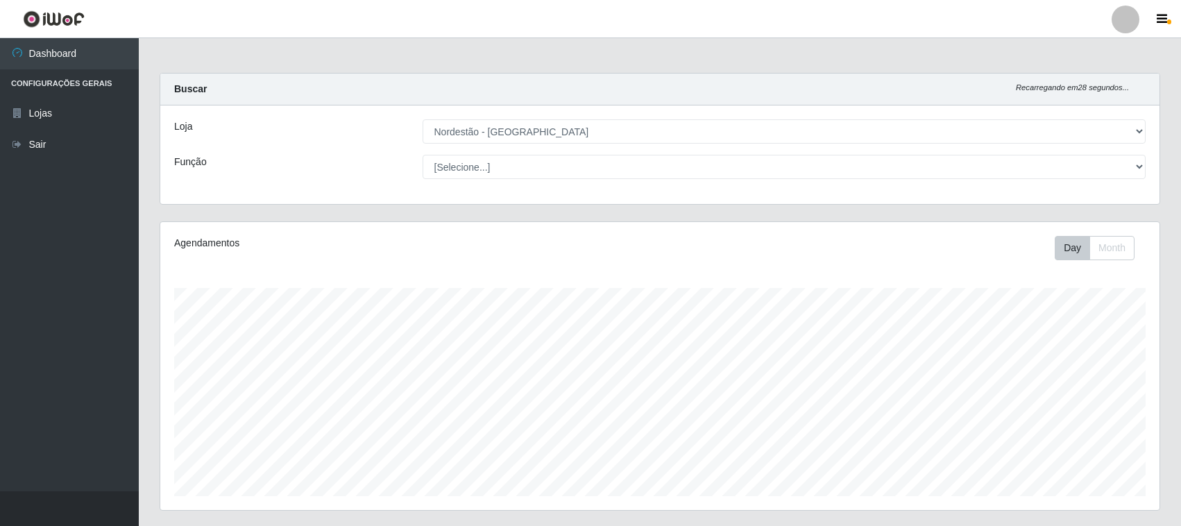
select select "420"
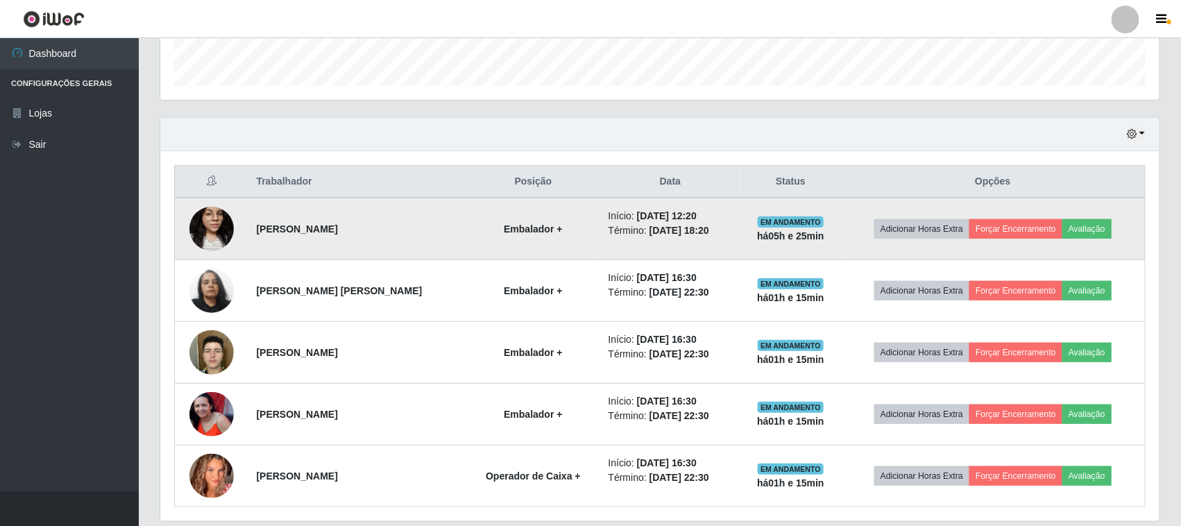
scroll to position [289, 1000]
click at [1097, 230] on button "Avaliação" at bounding box center [1087, 228] width 49 height 19
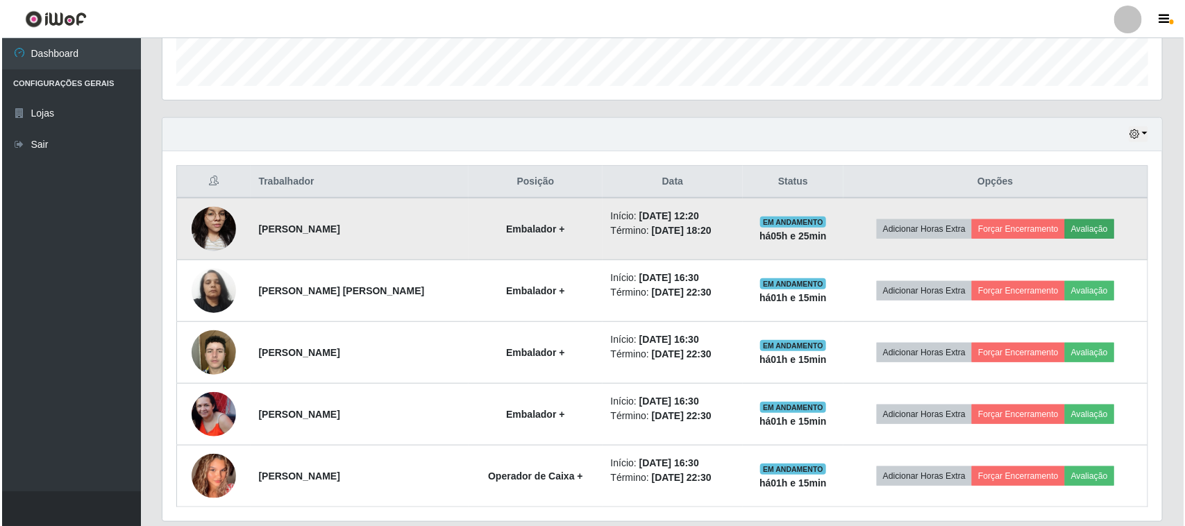
scroll to position [289, 990]
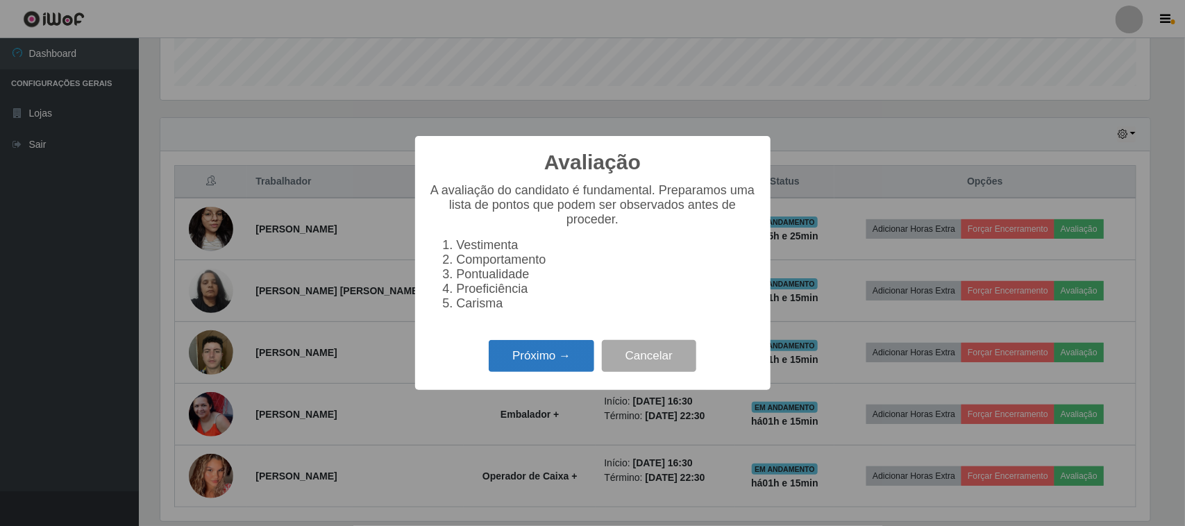
click at [546, 373] on button "Próximo →" at bounding box center [542, 356] width 106 height 33
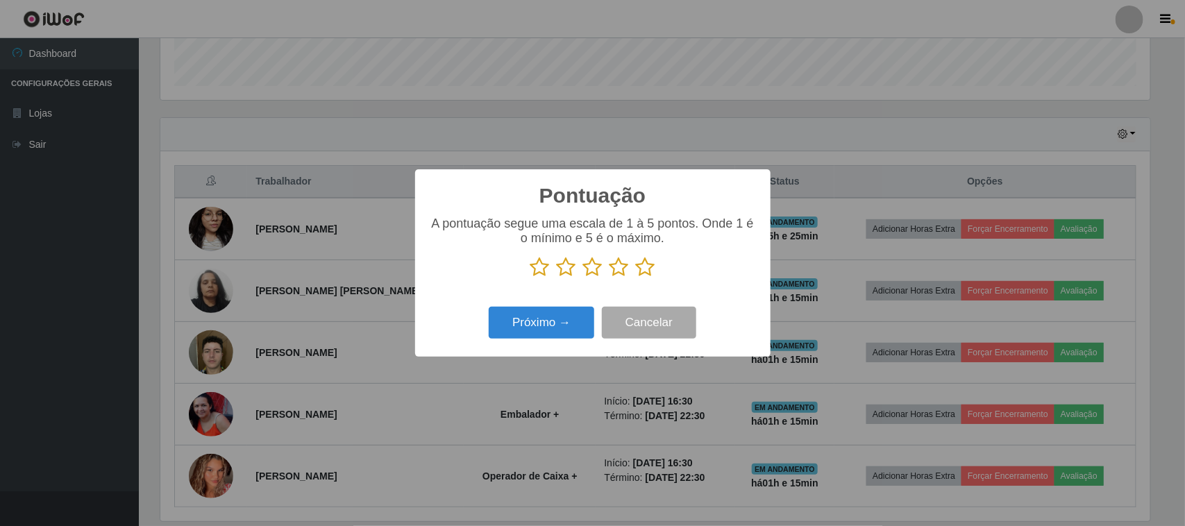
scroll to position [693882, 693179]
click at [653, 269] on icon at bounding box center [645, 267] width 19 height 21
click at [636, 278] on input "radio" at bounding box center [636, 278] width 0 height 0
click at [566, 339] on button "Próximo →" at bounding box center [542, 323] width 106 height 33
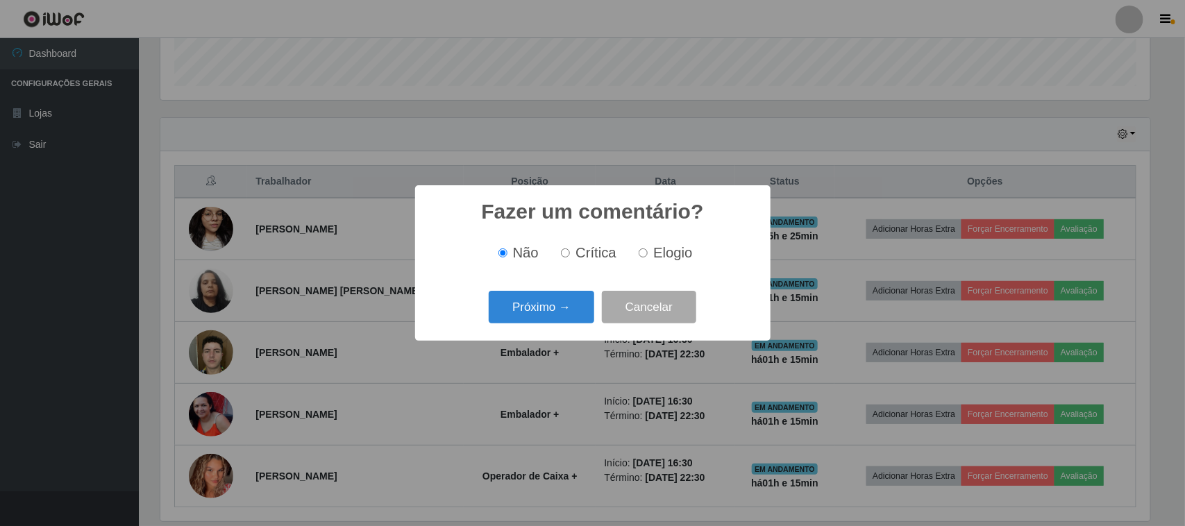
click at [646, 252] on input "Elogio" at bounding box center [643, 253] width 9 height 9
radio input "true"
click at [550, 302] on button "Próximo →" at bounding box center [542, 307] width 106 height 33
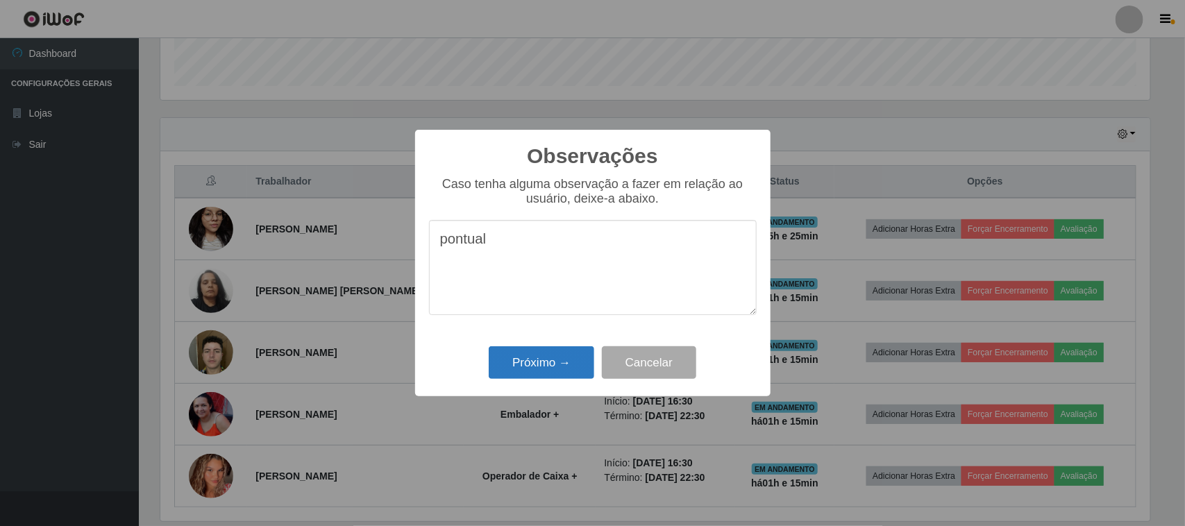
type textarea "pontual"
click at [553, 373] on button "Próximo →" at bounding box center [542, 362] width 106 height 33
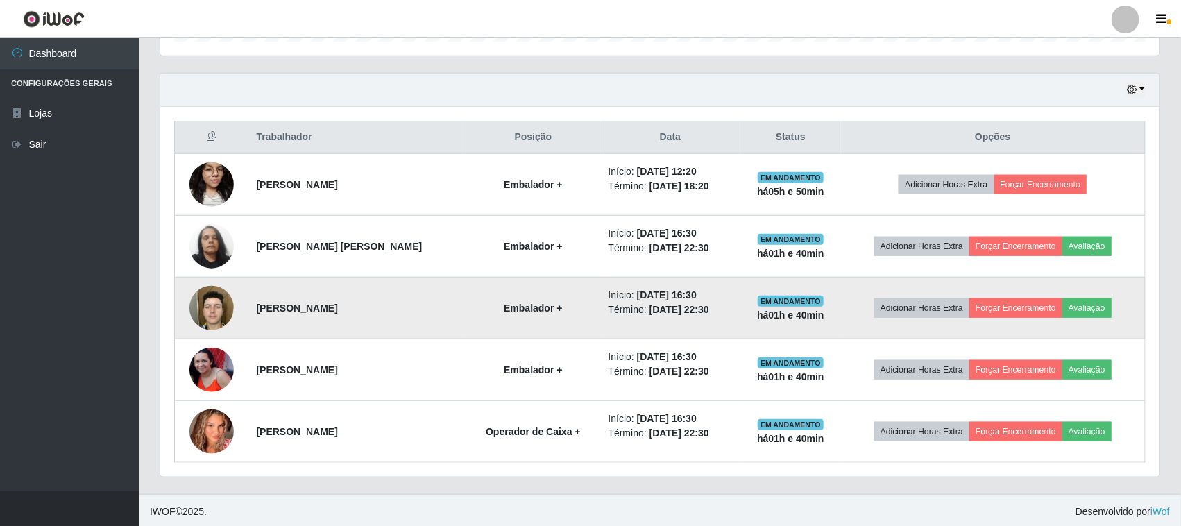
scroll to position [459, 0]
